Goal: Information Seeking & Learning: Compare options

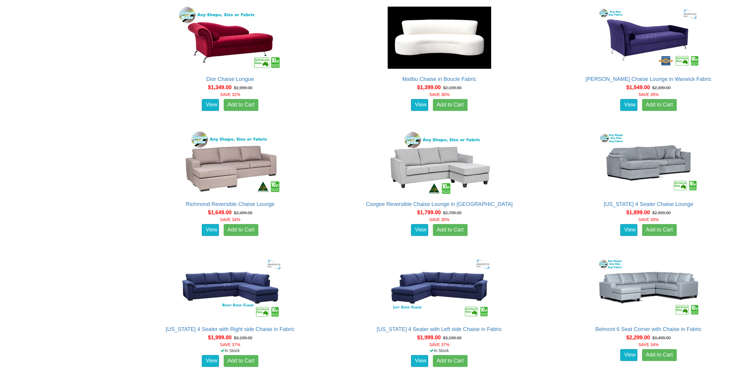
scroll to position [414, 0]
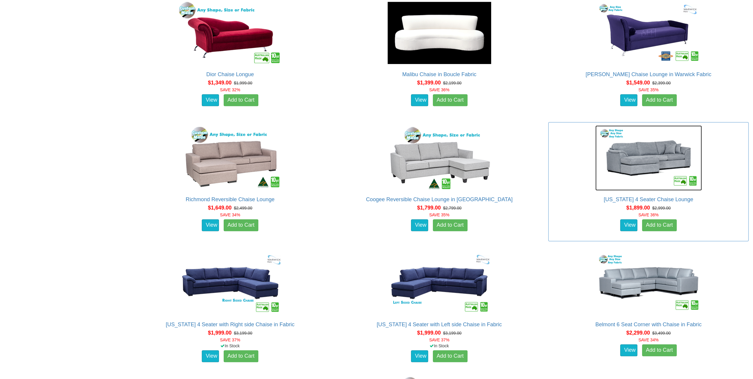
click at [654, 161] on img at bounding box center [649, 157] width 107 height 65
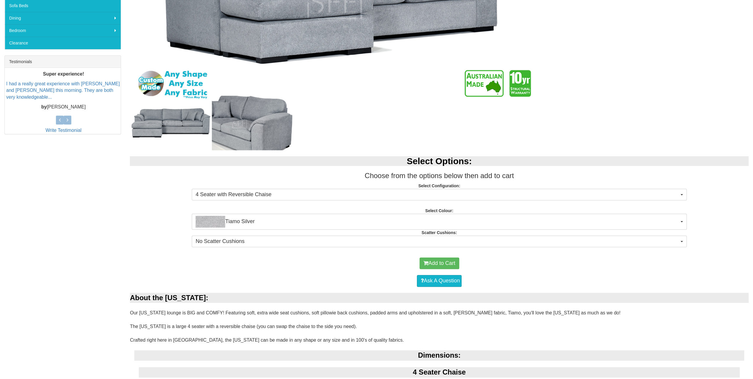
scroll to position [207, 0]
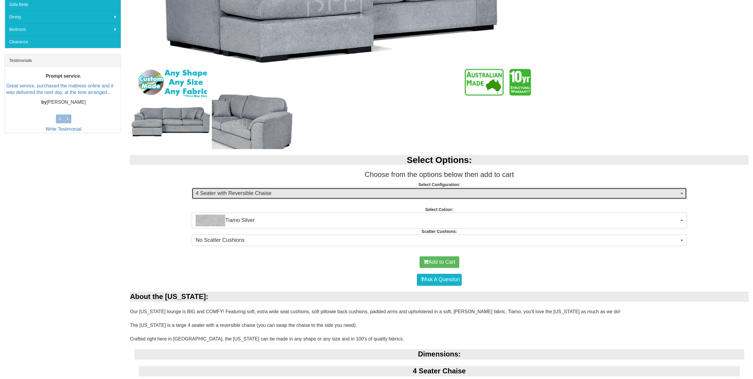
click at [258, 193] on span "4 Seater with Reversible Chaise" at bounding box center [438, 193] width 484 height 8
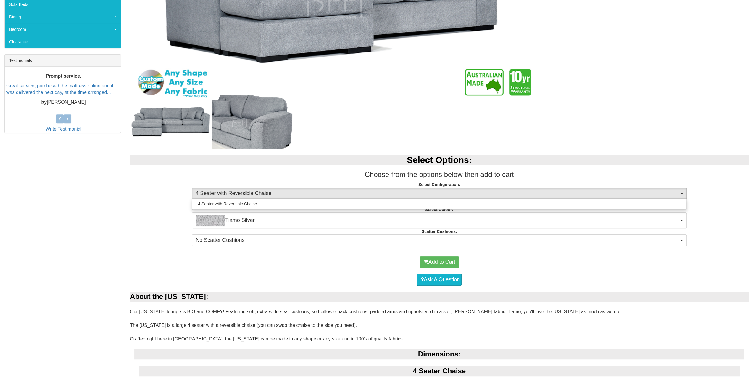
click at [304, 162] on h2 "Select Options:" at bounding box center [439, 160] width 619 height 10
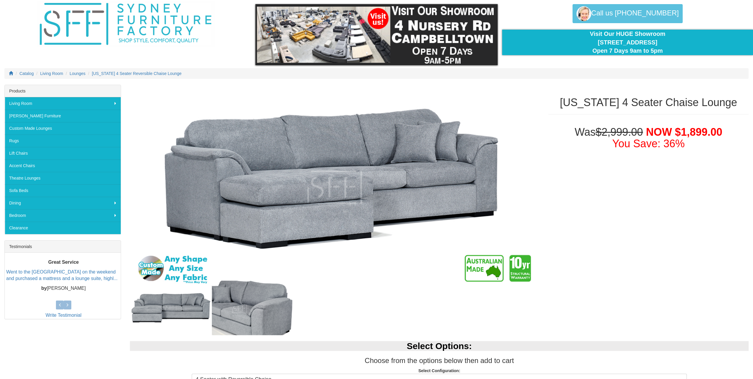
scroll to position [0, 0]
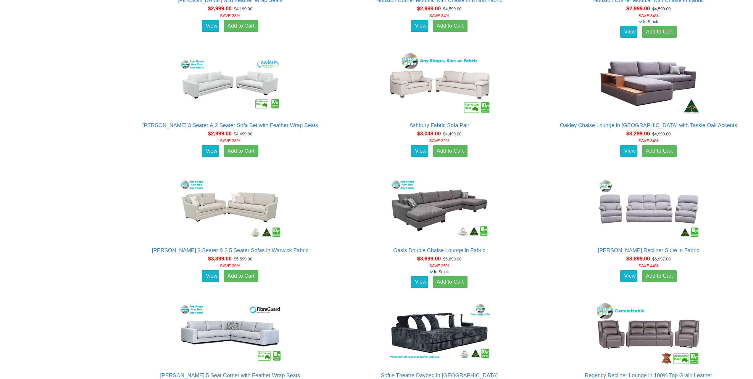
scroll to position [1421, 0]
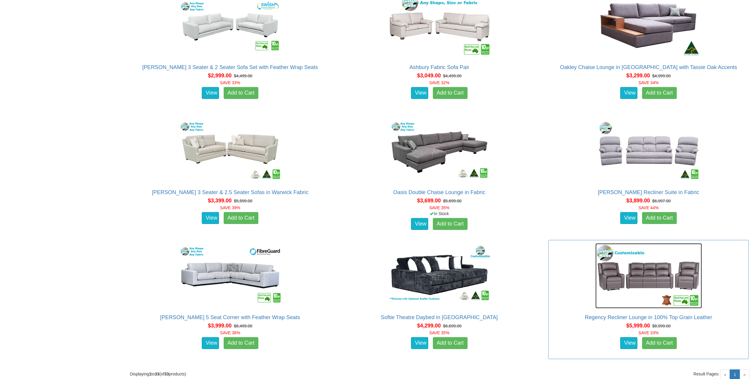
click at [655, 278] on img at bounding box center [649, 275] width 107 height 65
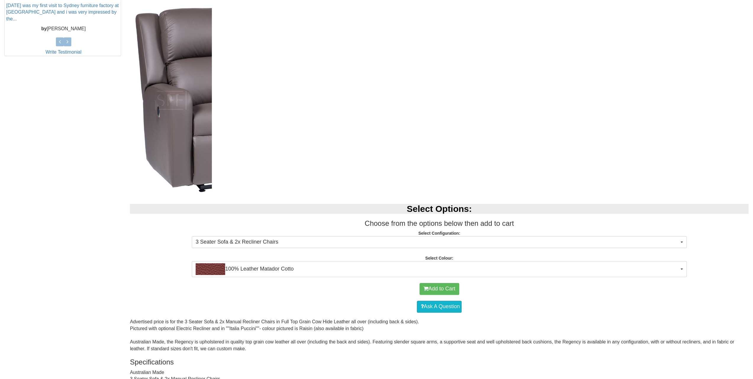
scroll to position [355, 0]
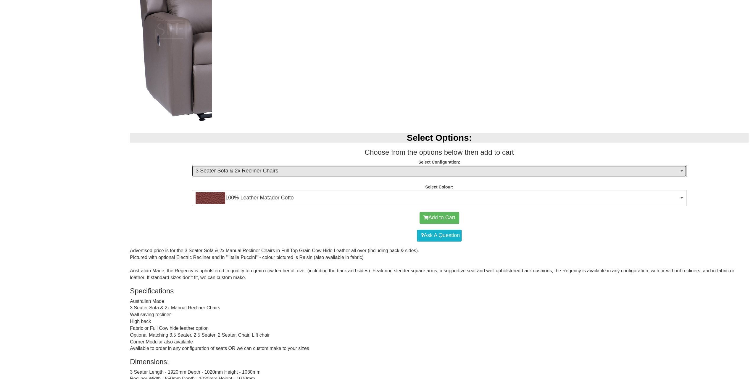
click at [348, 173] on span "3 Seater Sofa & 2x Recliner Chairs" at bounding box center [438, 171] width 484 height 8
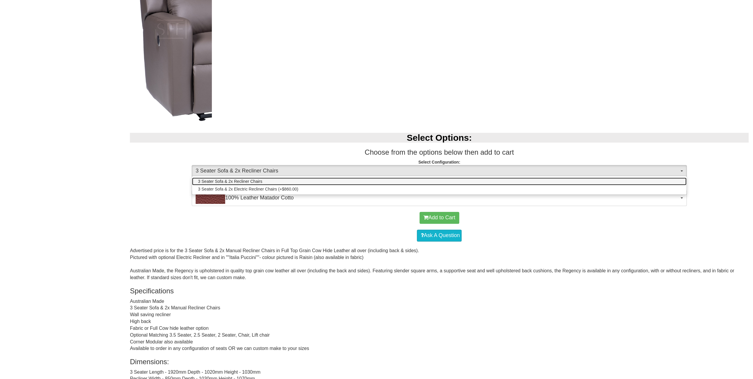
scroll to position [296, 0]
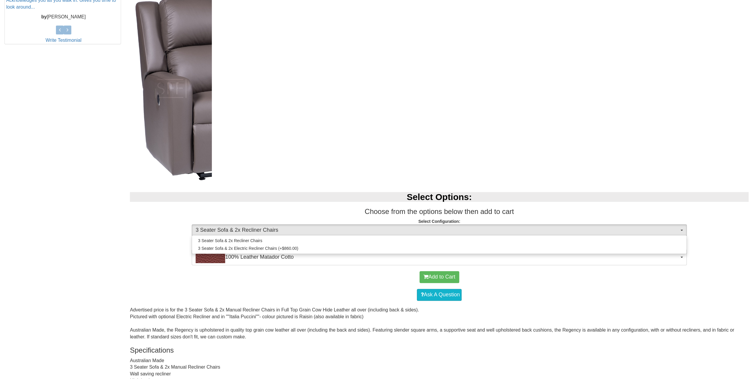
click at [362, 169] on div at bounding box center [335, 86] width 410 height 190
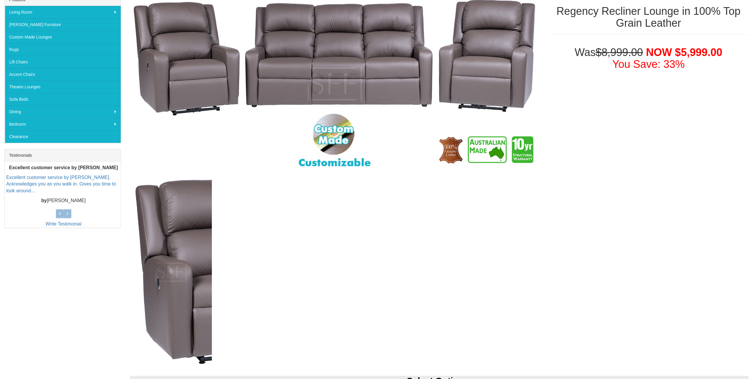
scroll to position [59, 0]
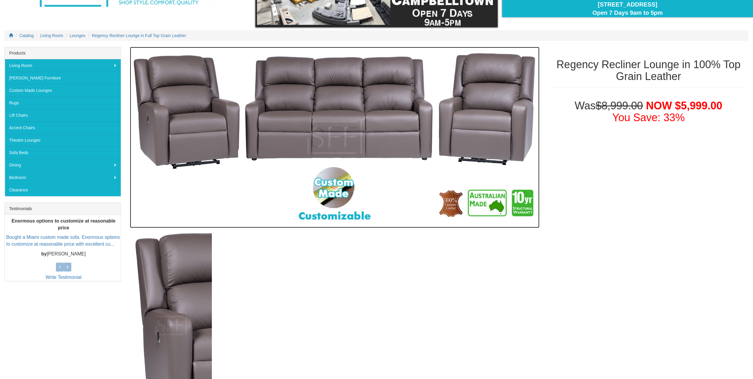
click at [374, 130] on img at bounding box center [335, 137] width 410 height 181
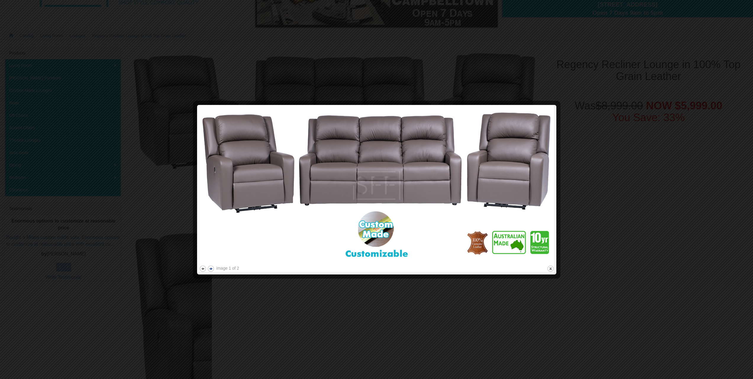
click at [211, 269] on button "next" at bounding box center [210, 268] width 7 height 7
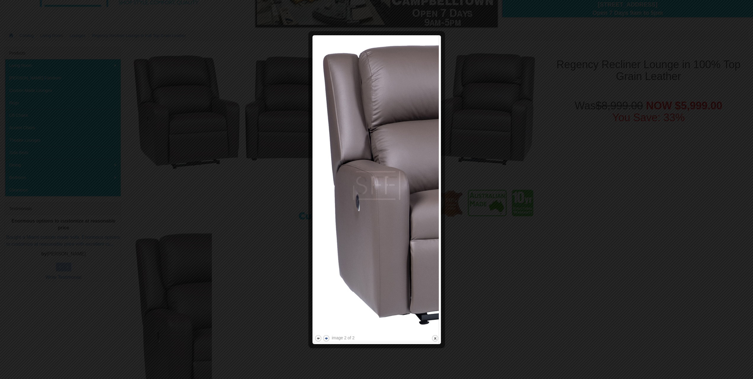
click at [211, 269] on div at bounding box center [376, 189] width 753 height 379
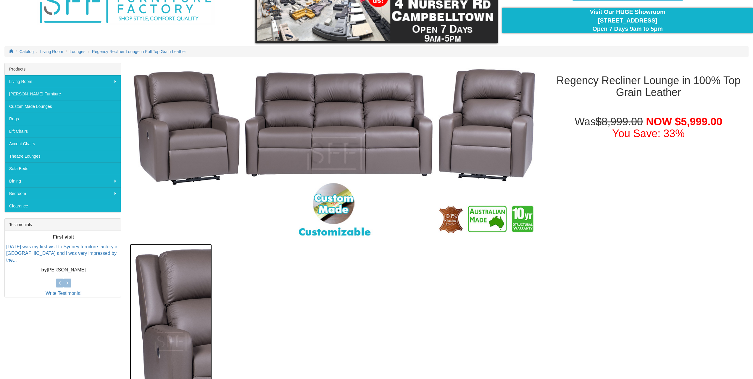
scroll to position [0, 0]
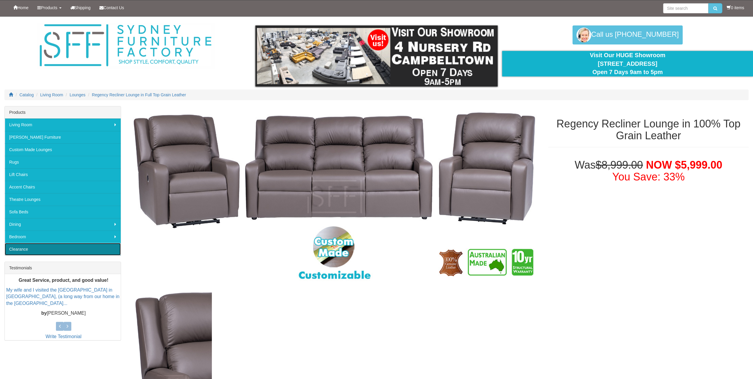
click at [39, 249] on link "Clearance" at bounding box center [63, 249] width 116 height 12
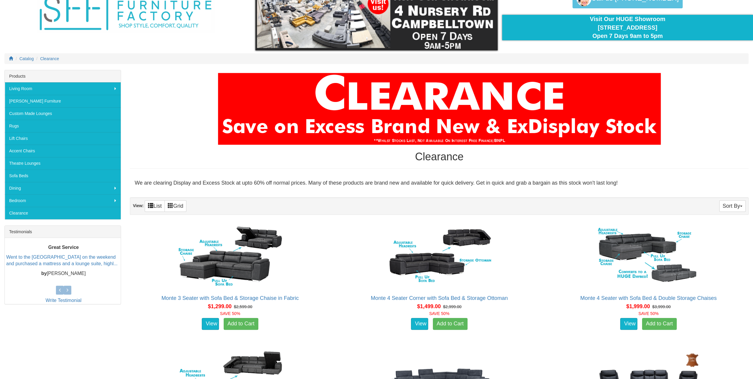
scroll to position [89, 0]
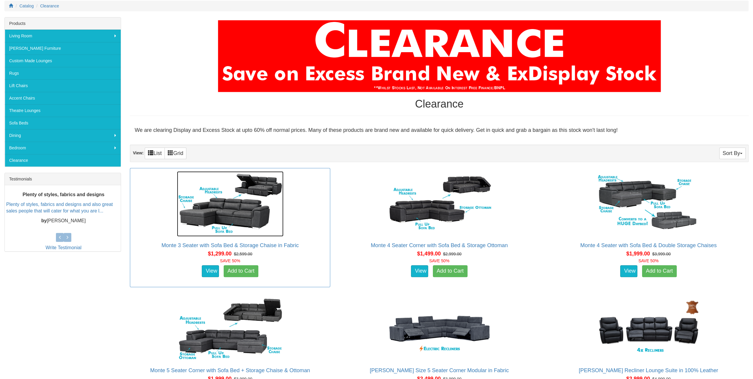
click at [247, 218] on img at bounding box center [230, 203] width 107 height 65
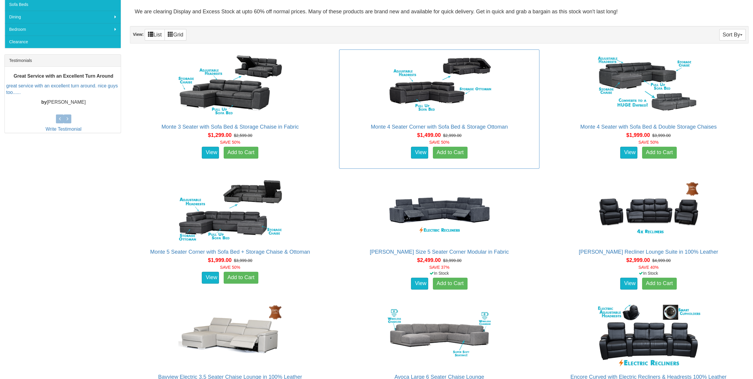
scroll to position [241, 0]
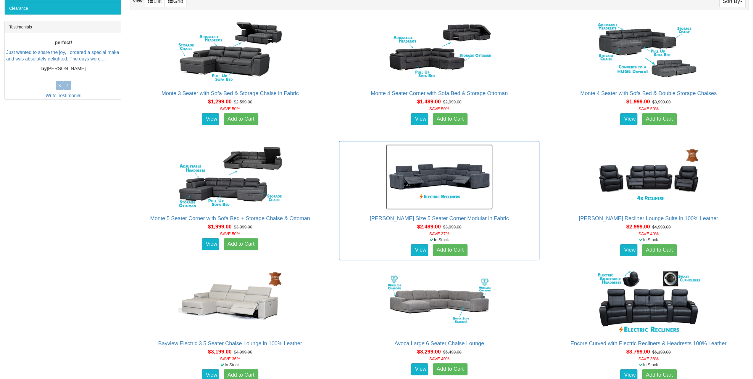
click at [440, 175] on img at bounding box center [439, 176] width 107 height 65
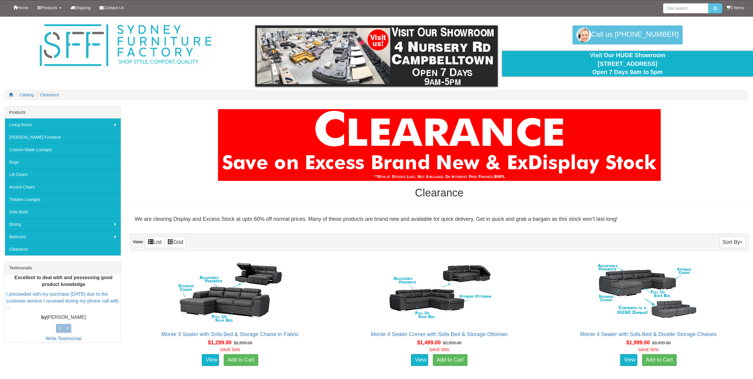
scroll to position [238, 0]
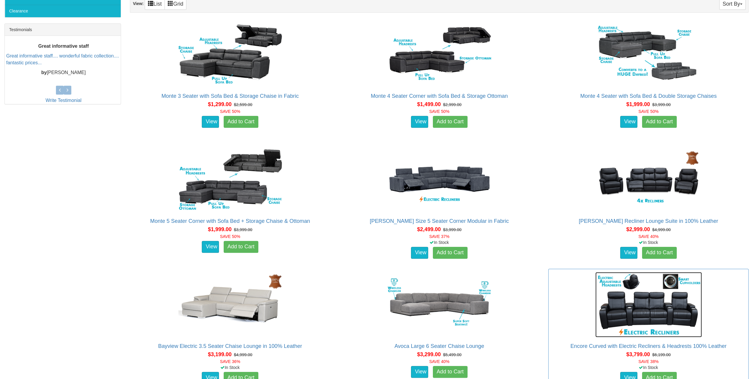
click at [647, 309] on img at bounding box center [649, 304] width 107 height 65
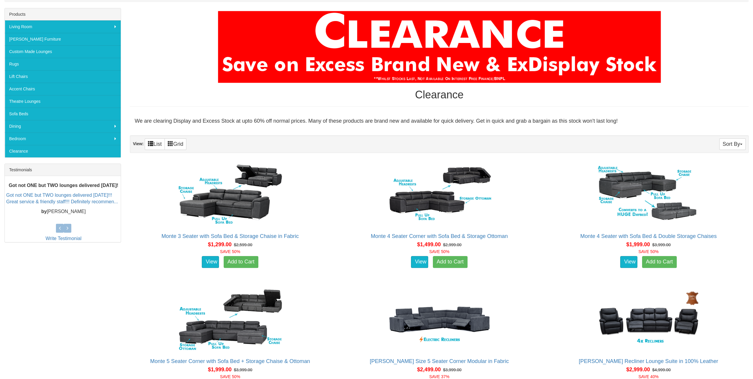
scroll to position [68, 0]
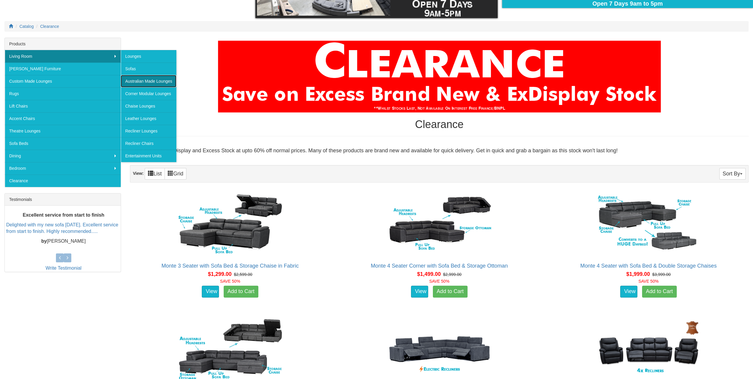
click at [142, 80] on link "Australian Made Lounges" at bounding box center [149, 81] width 56 height 12
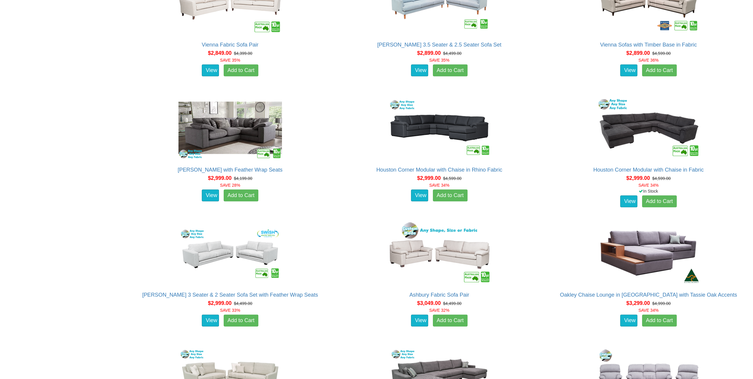
scroll to position [1246, 0]
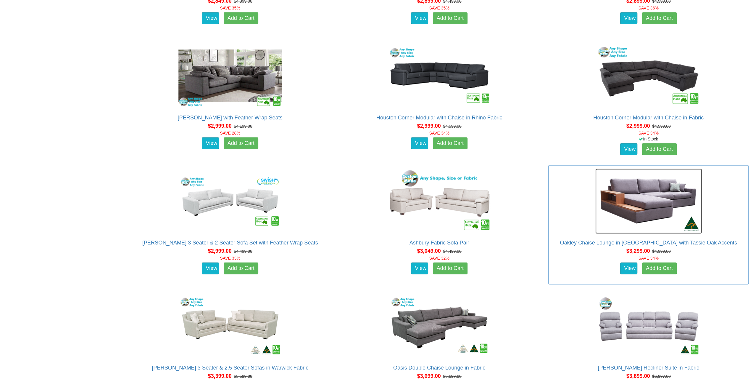
click at [636, 208] on img at bounding box center [649, 200] width 107 height 65
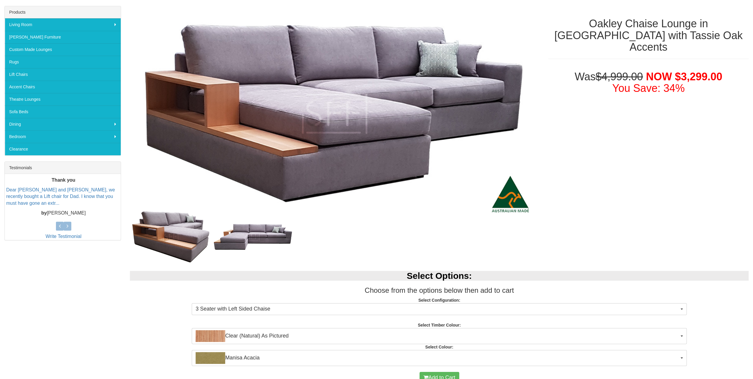
scroll to position [89, 0]
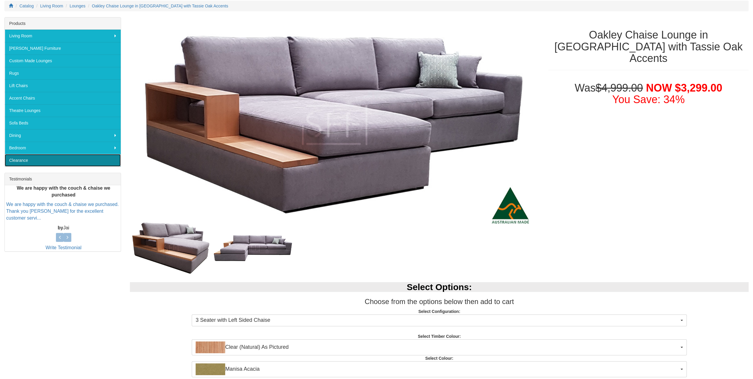
click at [34, 157] on link "Clearance" at bounding box center [63, 160] width 116 height 12
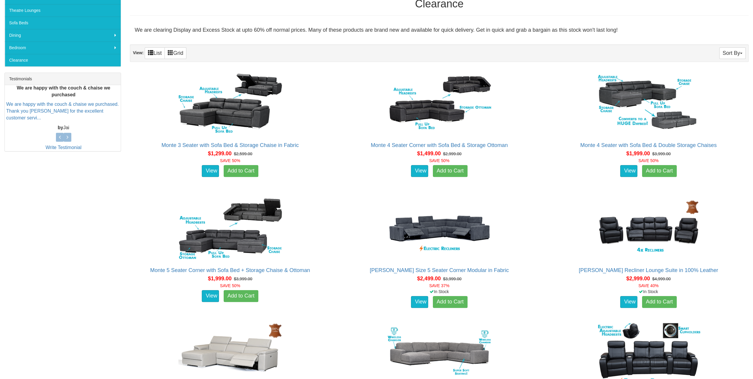
scroll to position [187, 0]
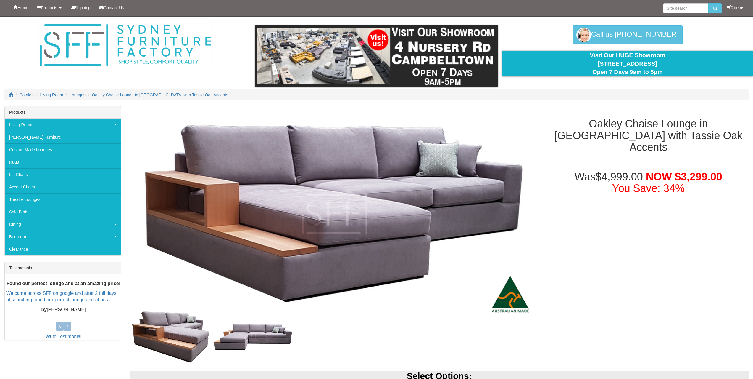
scroll to position [89, 0]
